Goal: Task Accomplishment & Management: Manage account settings

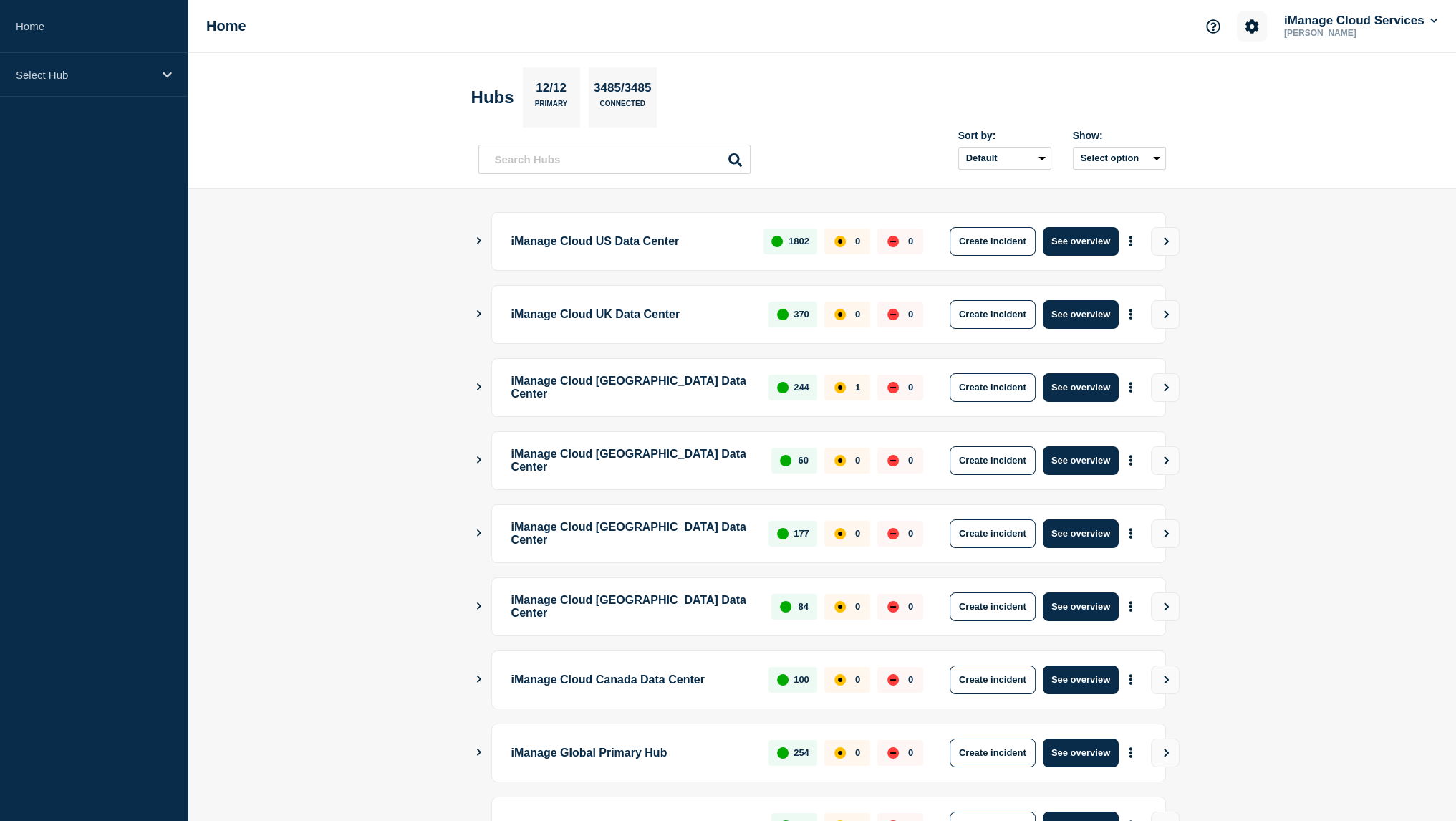
click at [1252, 21] on icon "Account settings" at bounding box center [1252, 26] width 14 height 14
click at [1238, 82] on link "Team Members" at bounding box center [1249, 85] width 74 height 12
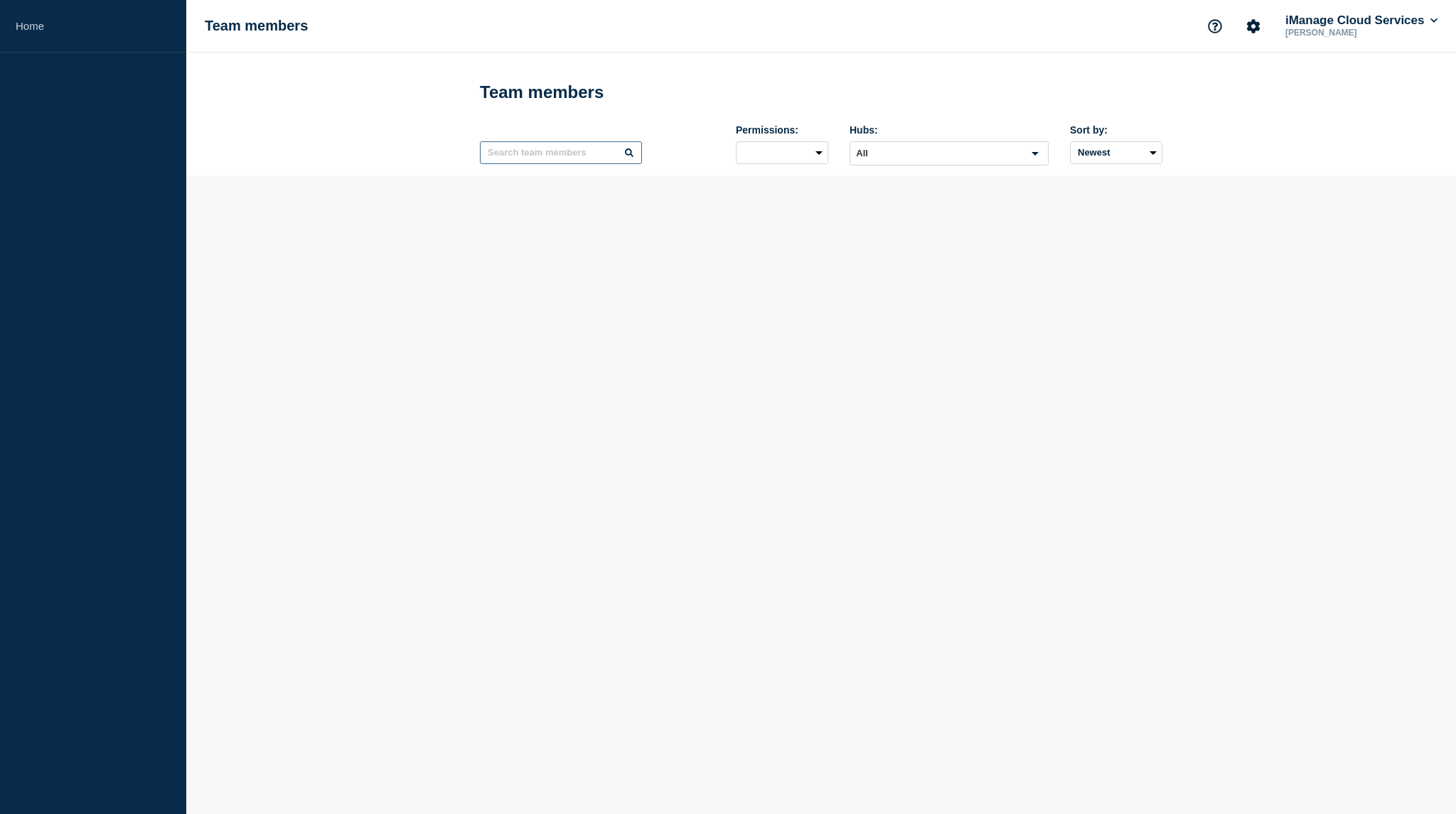
click at [549, 163] on input "text" at bounding box center [560, 153] width 162 height 23
type input "[PERSON_NAME]"
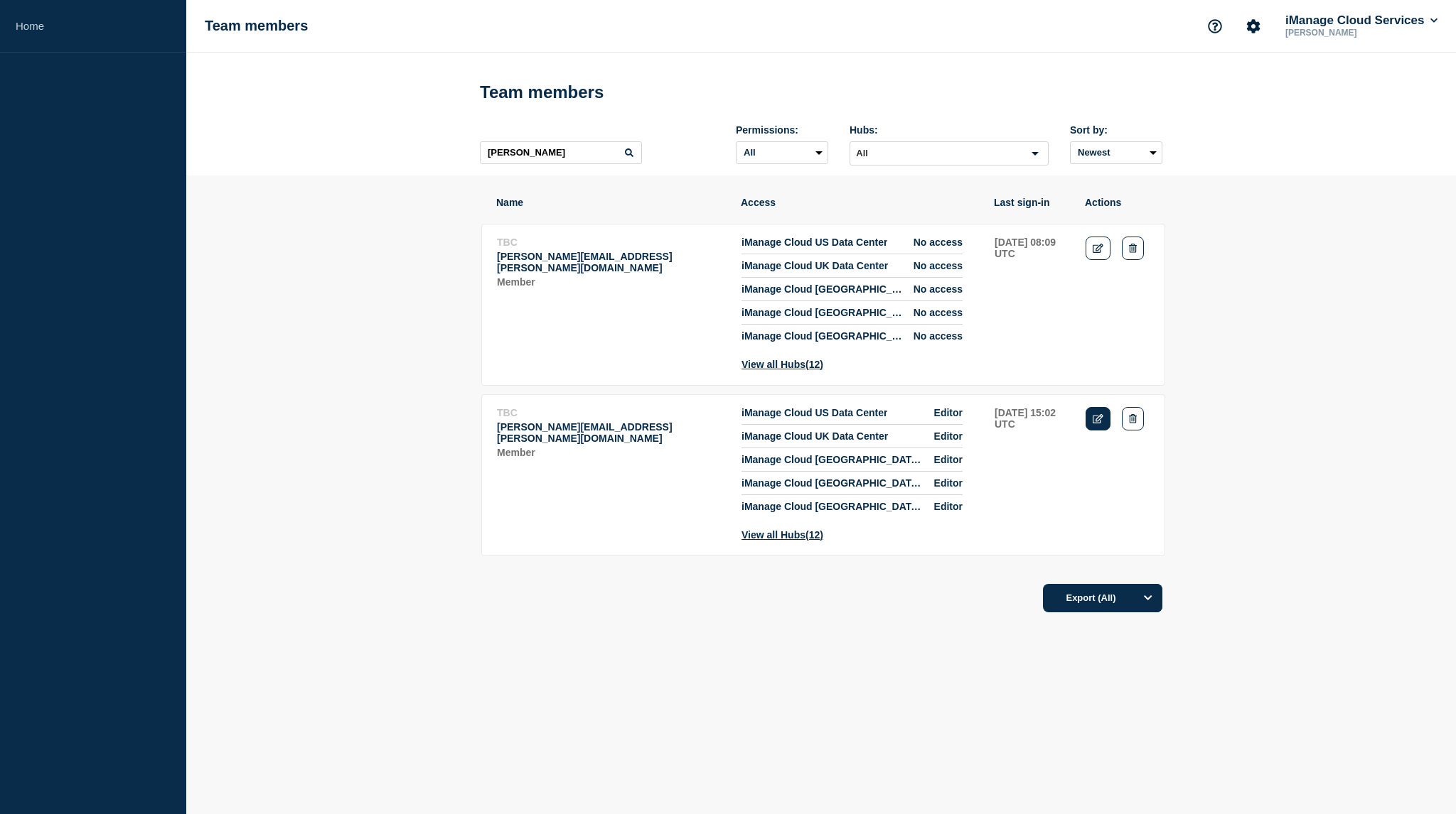
click at [1095, 423] on icon "Edit" at bounding box center [1098, 418] width 11 height 9
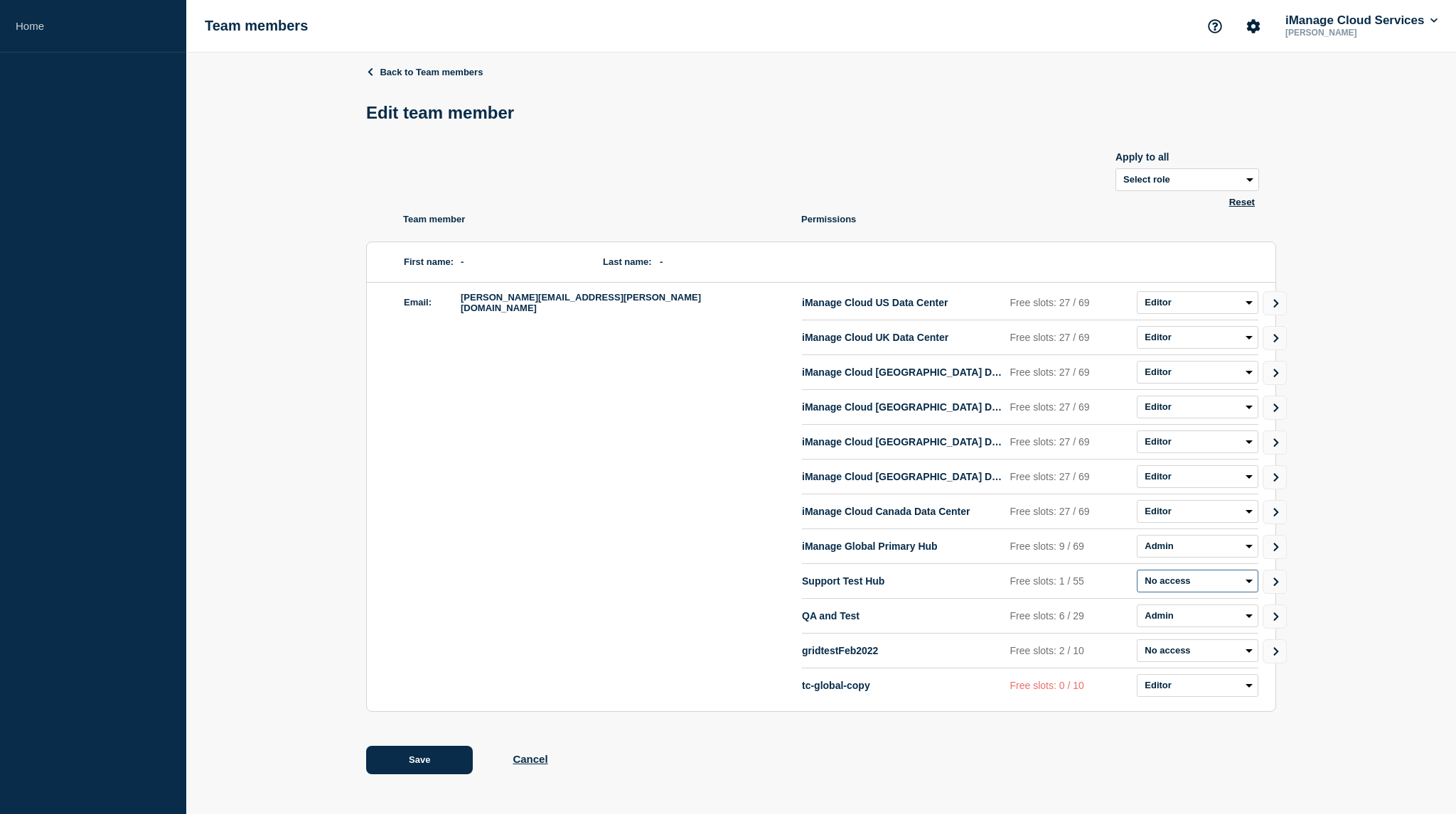
click at [1164, 583] on select "Admin Manager Editor No access" at bounding box center [1198, 581] width 122 height 23
select select "1"
click at [1137, 573] on select "Admin Manager Editor No access" at bounding box center [1198, 581] width 122 height 23
click at [427, 760] on button "Save" at bounding box center [419, 760] width 107 height 29
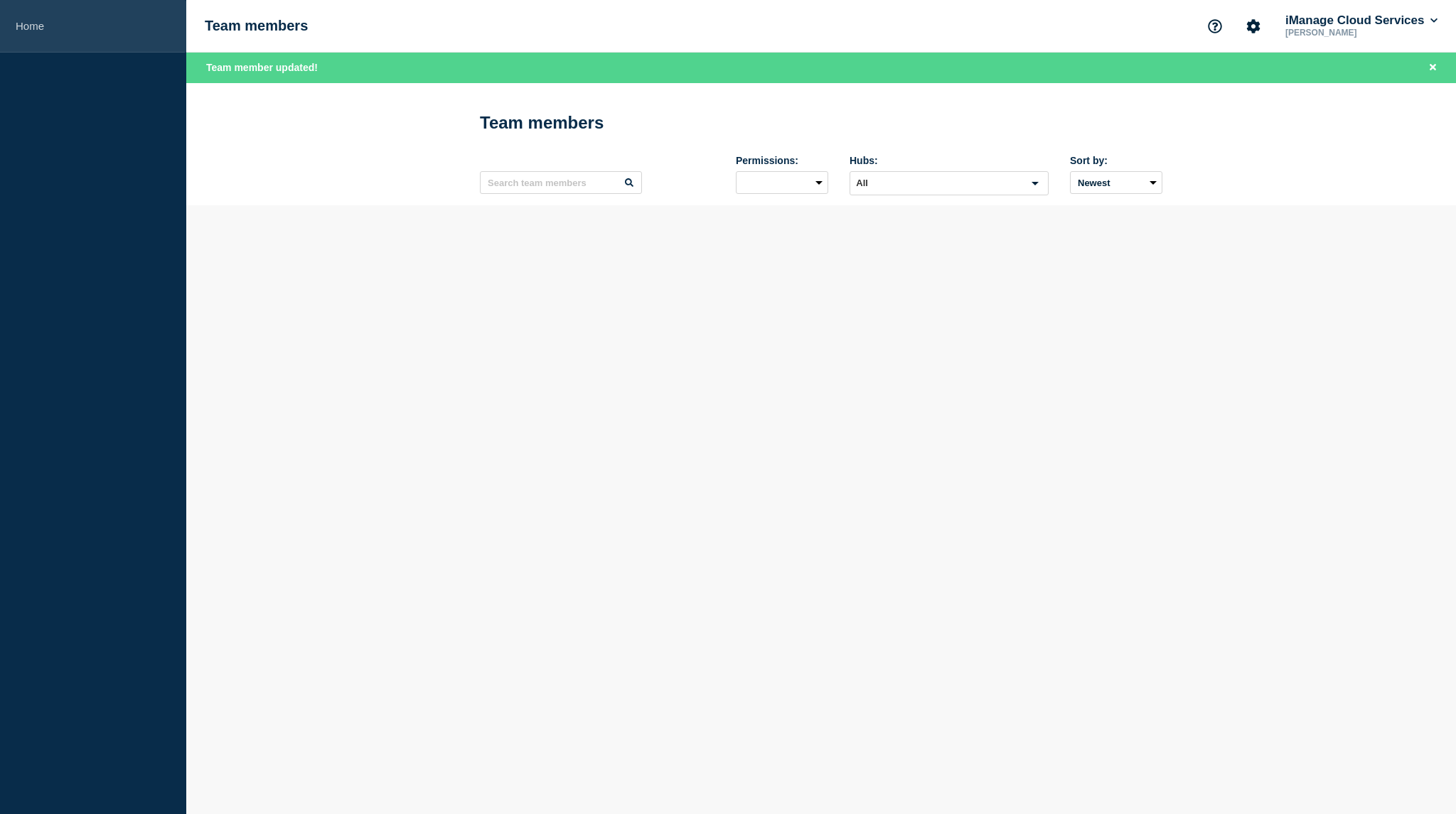
click at [36, 35] on link "Home" at bounding box center [93, 26] width 186 height 53
